Goal: Task Accomplishment & Management: Use online tool/utility

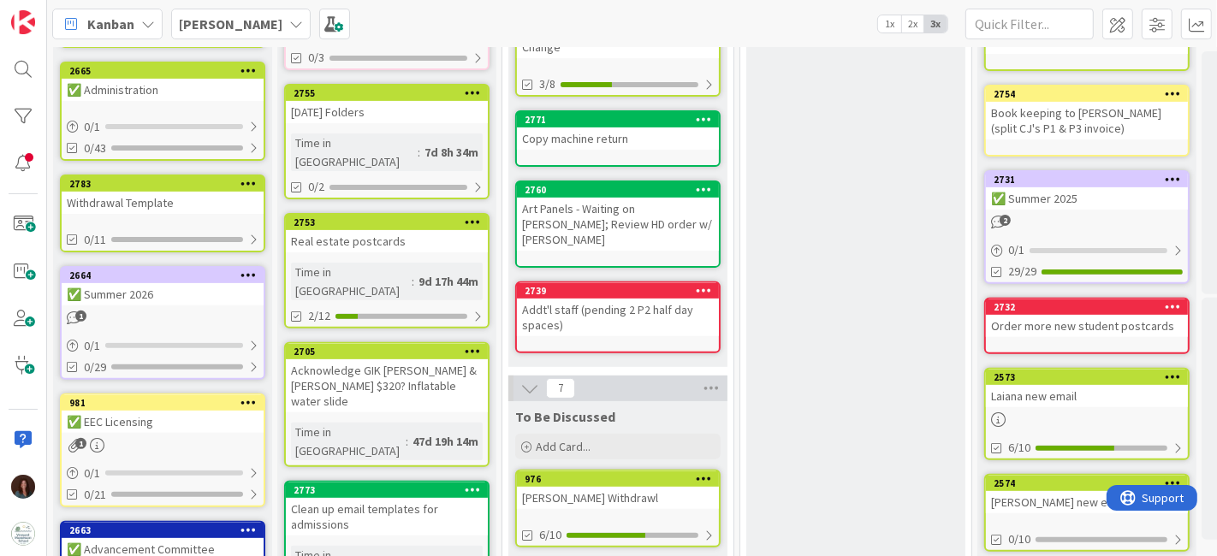
scroll to position [570, 0]
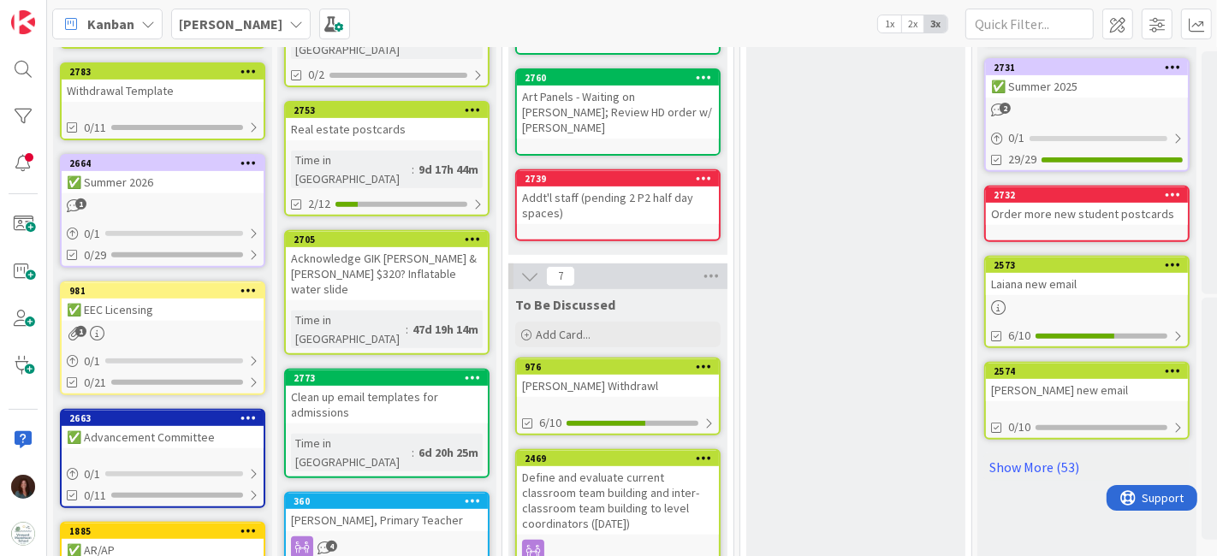
click at [651, 375] on div "[PERSON_NAME] Withdrawl" at bounding box center [618, 386] width 202 height 22
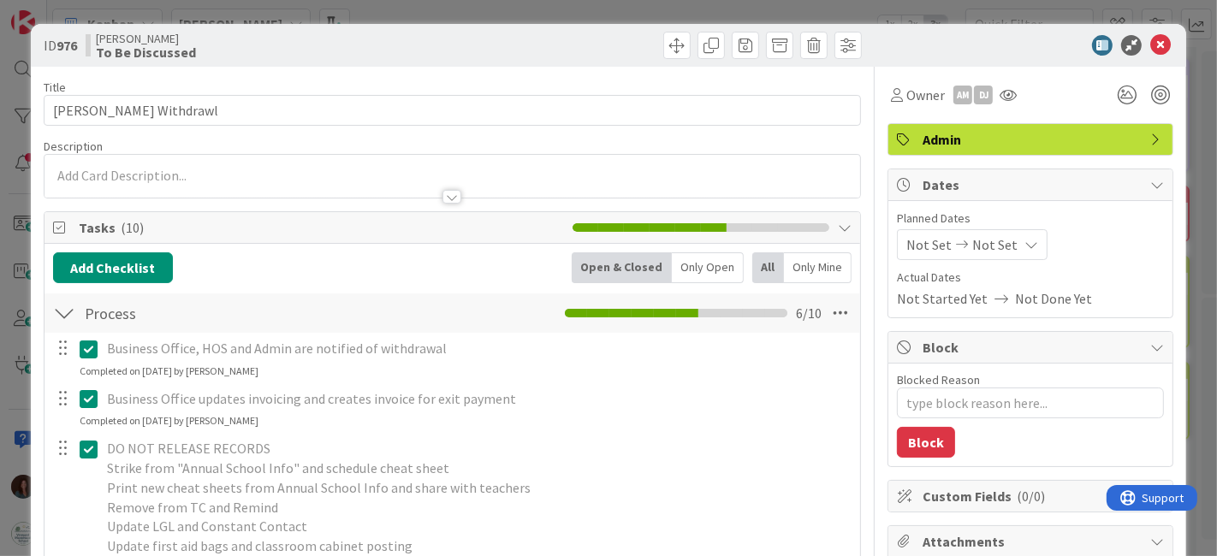
type textarea "x"
click at [1150, 45] on icon at bounding box center [1160, 45] width 21 height 21
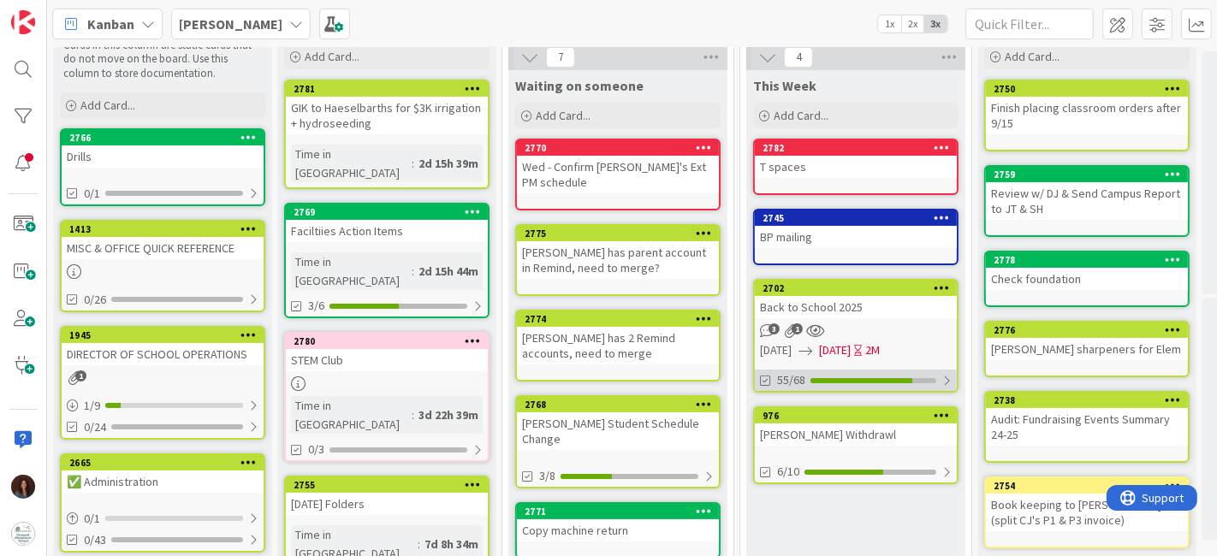
scroll to position [95, 0]
